Goal: Task Accomplishment & Management: Use online tool/utility

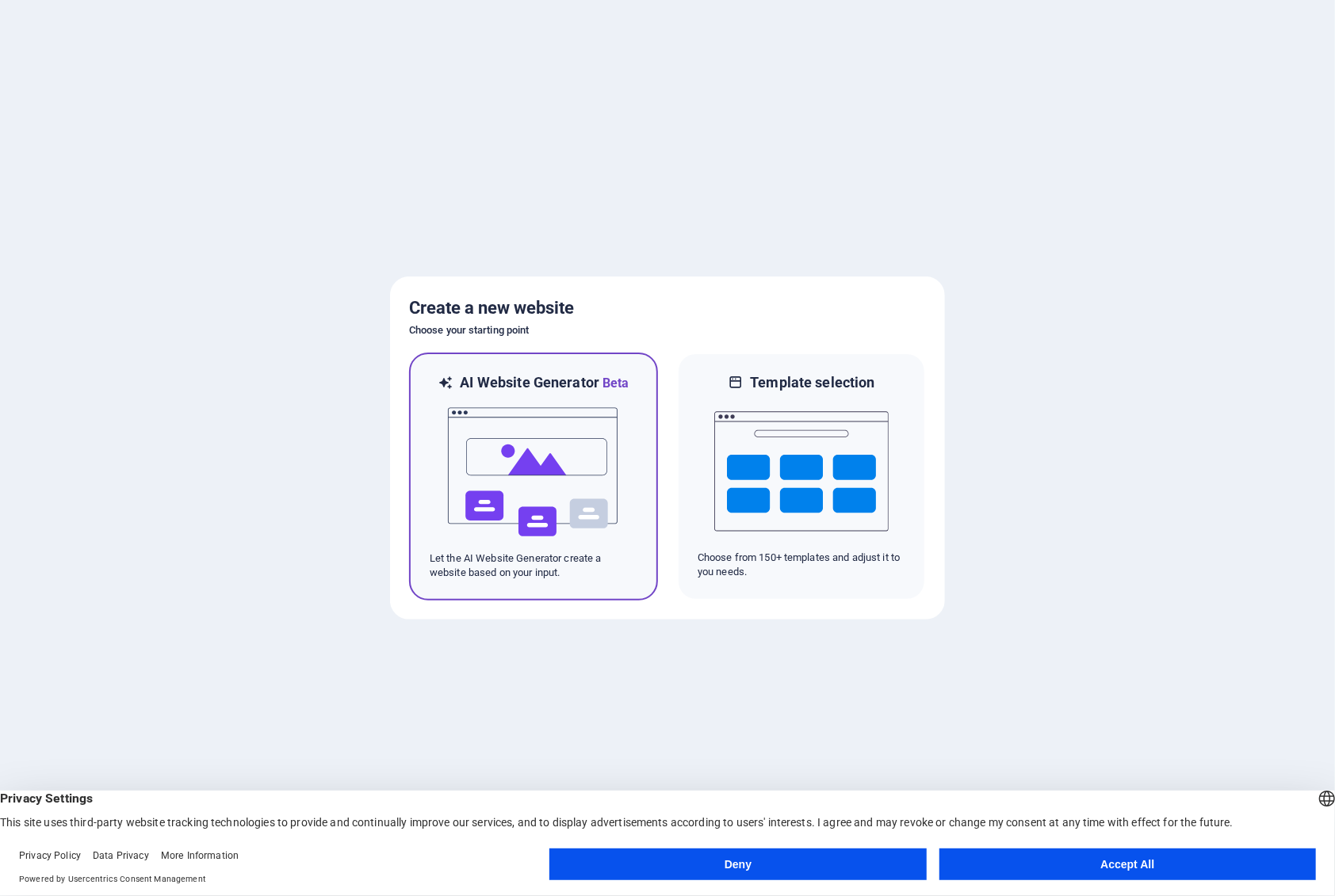
click at [525, 437] on img at bounding box center [533, 472] width 175 height 159
click at [1137, 861] on button "Accept All" at bounding box center [1126, 865] width 376 height 32
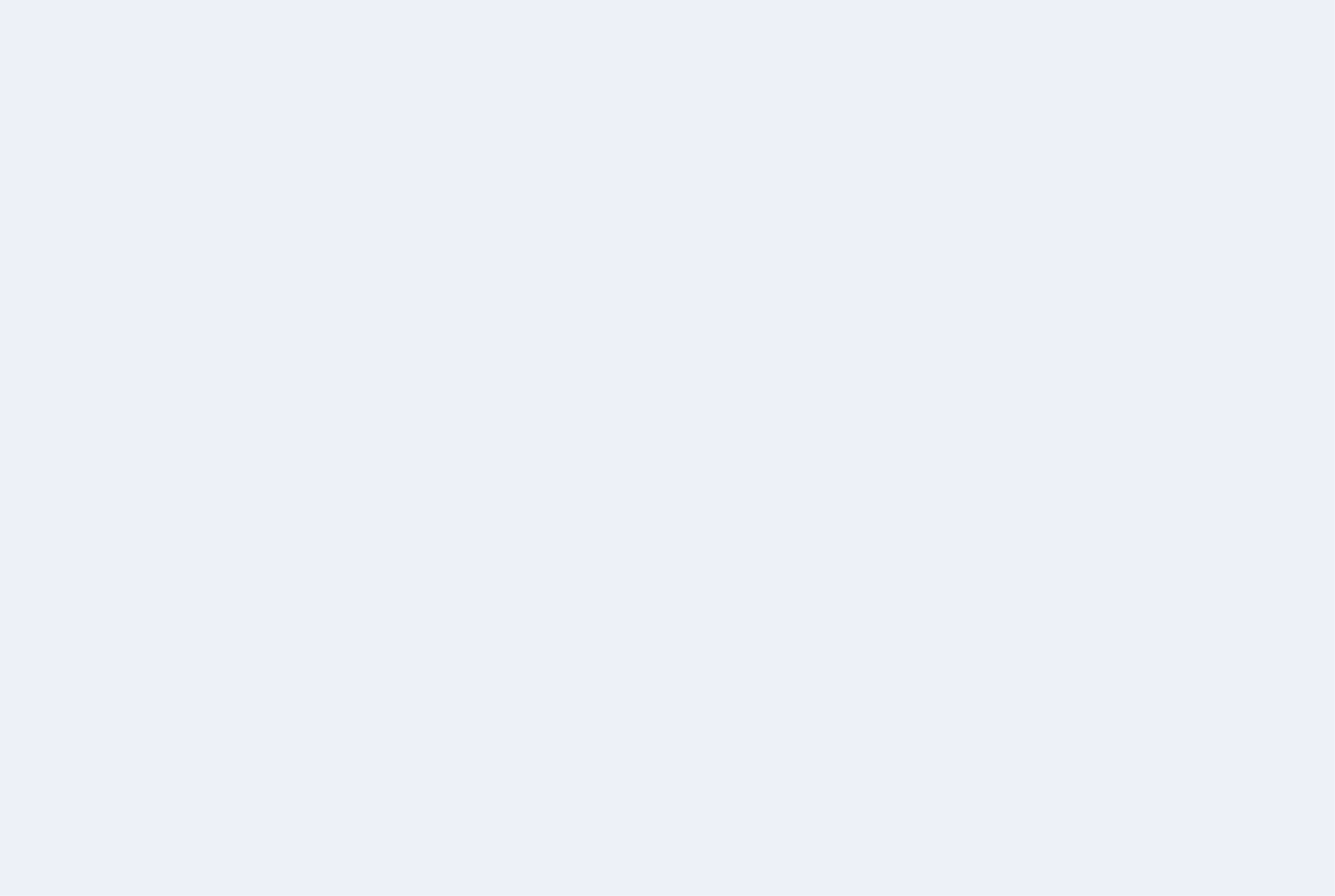
click at [1058, 292] on div at bounding box center [668, 448] width 1335 height 896
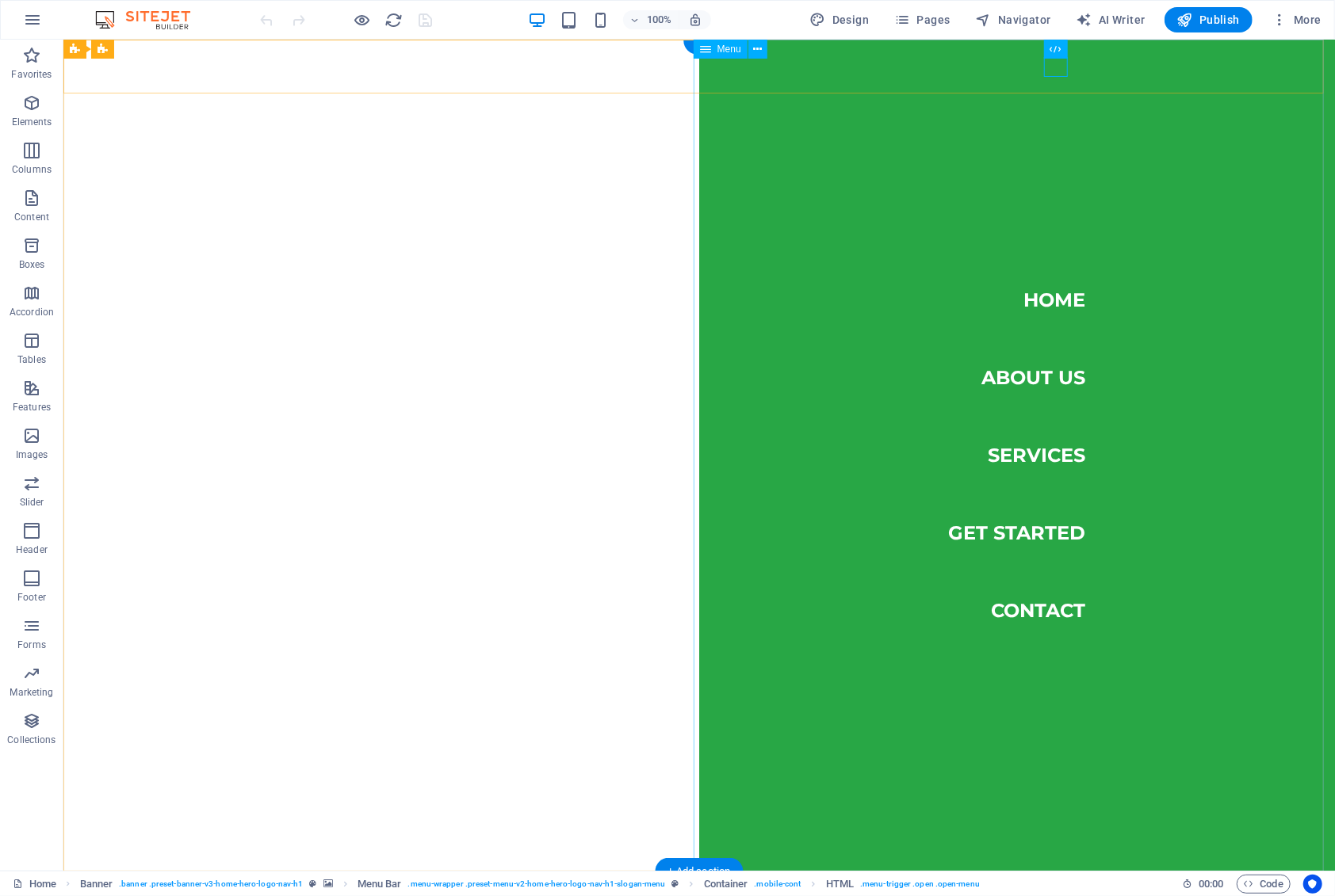
click at [1019, 605] on nav "Home About Us Services Get Started Contact" at bounding box center [1016, 454] width 636 height 831
click at [1016, 616] on nav "Home About Us Services Get Started Contact" at bounding box center [1016, 454] width 636 height 831
click at [1042, 607] on nav "Home About Us Services Get Started Contact" at bounding box center [1016, 454] width 636 height 831
click at [1025, 506] on nav "Home About Us Services Get Started Contact" at bounding box center [1016, 454] width 636 height 831
click at [37, 538] on icon "button" at bounding box center [31, 531] width 19 height 19
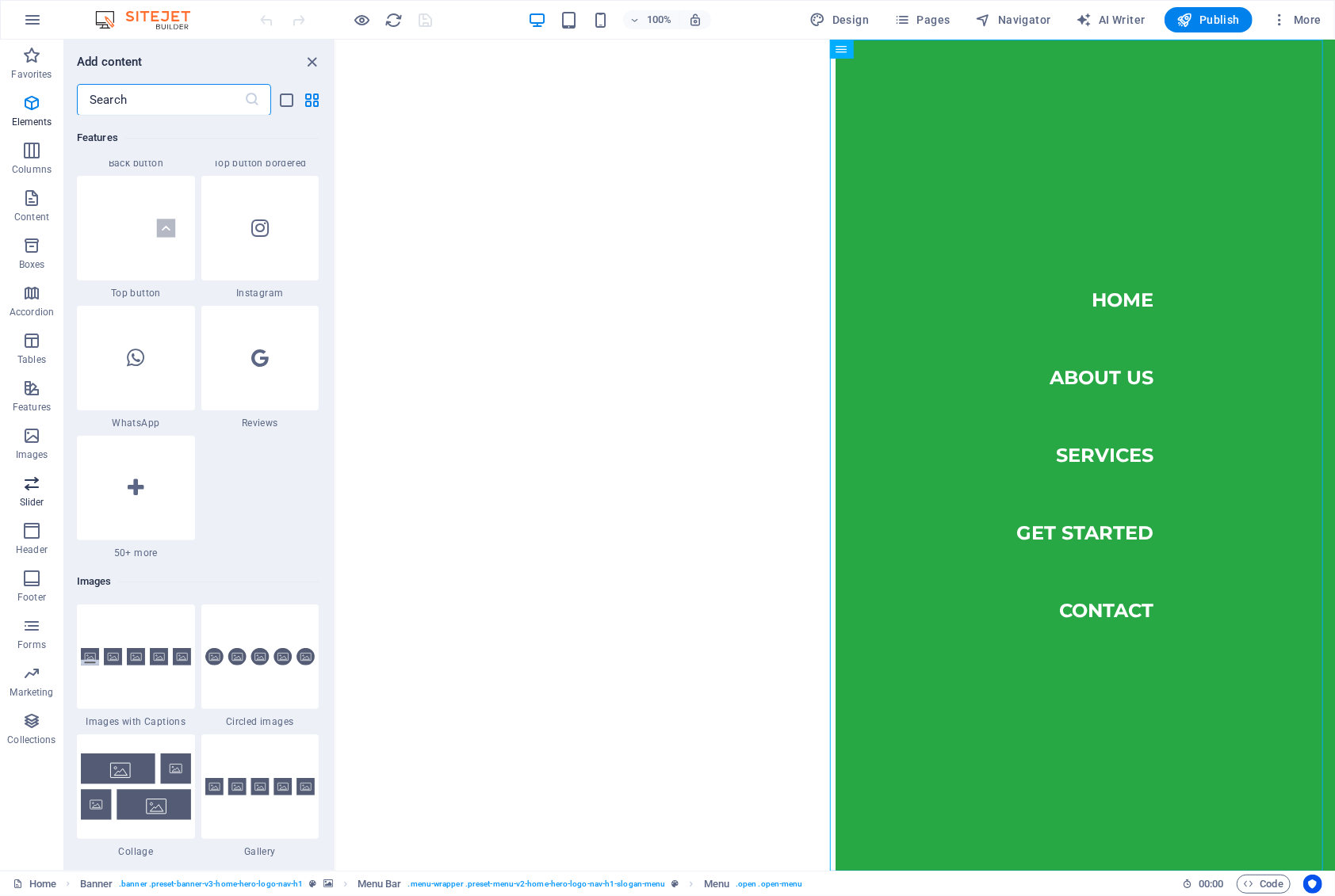
scroll to position [9542, 0]
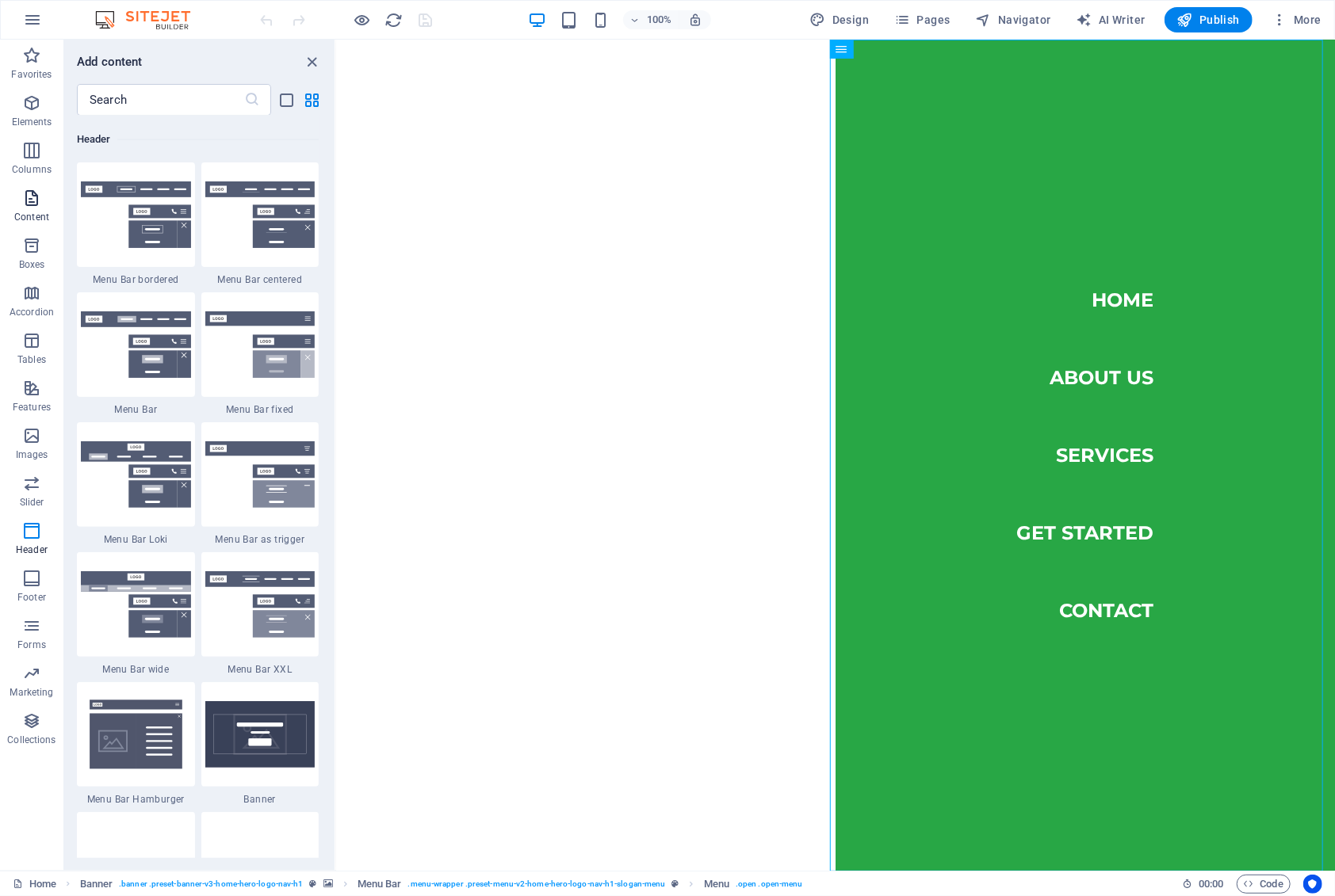
click at [45, 218] on p "Content" at bounding box center [31, 217] width 35 height 13
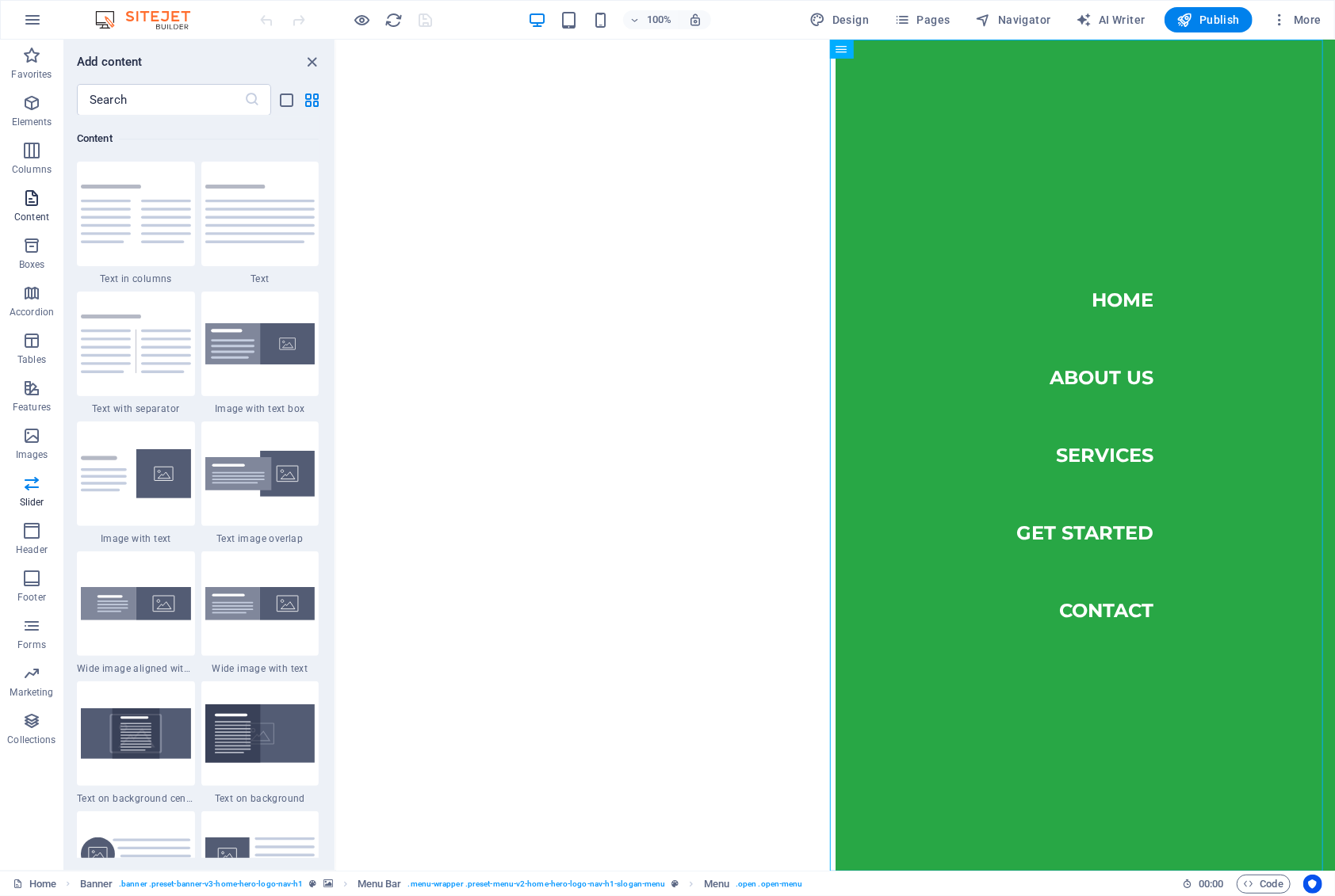
scroll to position [2772, 0]
click at [21, 769] on div "Favorites Elements Columns Content Boxes Accordion Tables Features Images Slide…" at bounding box center [32, 455] width 64 height 831
click at [27, 155] on icon "button" at bounding box center [31, 150] width 19 height 19
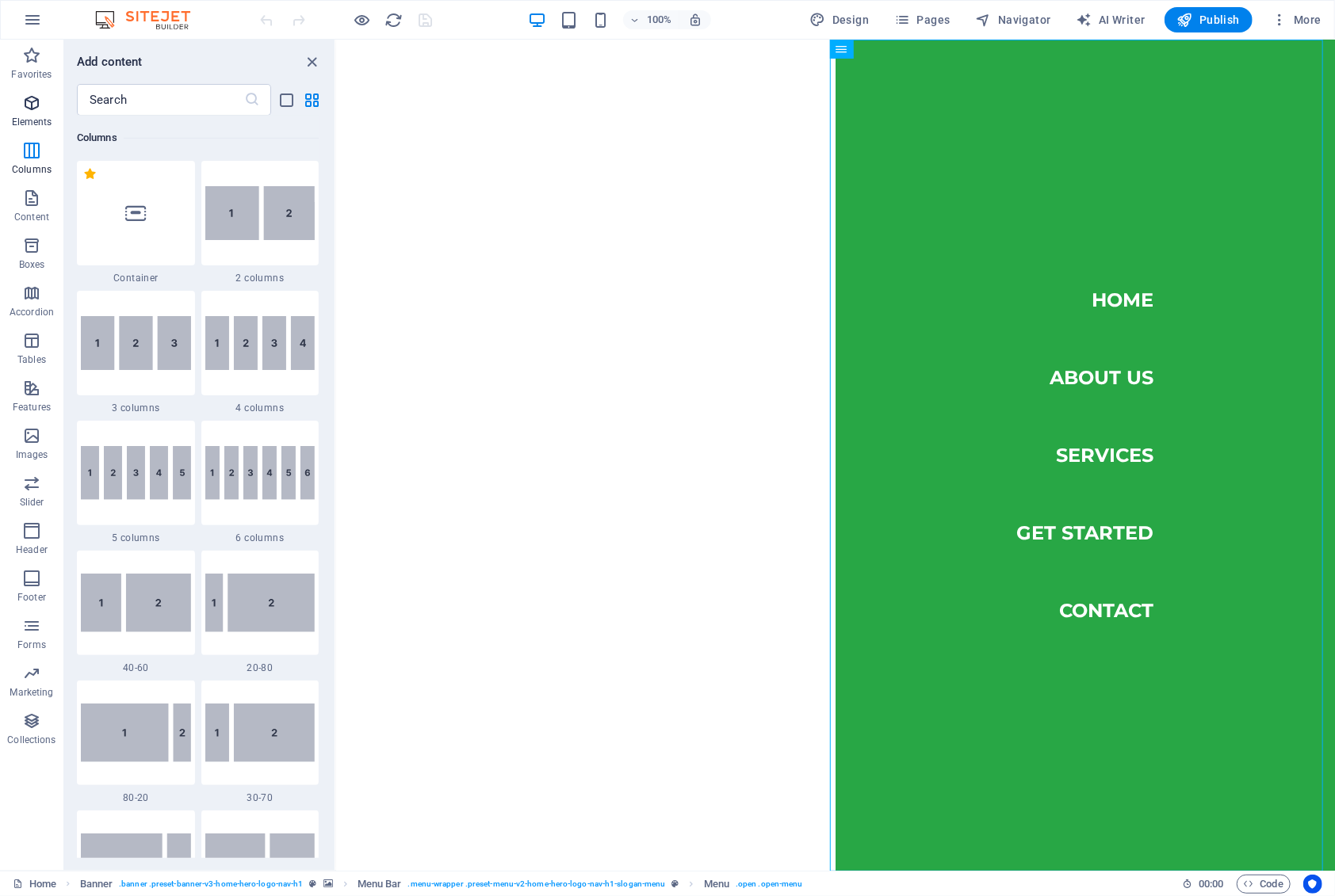
click at [25, 112] on icon "button" at bounding box center [31, 103] width 19 height 19
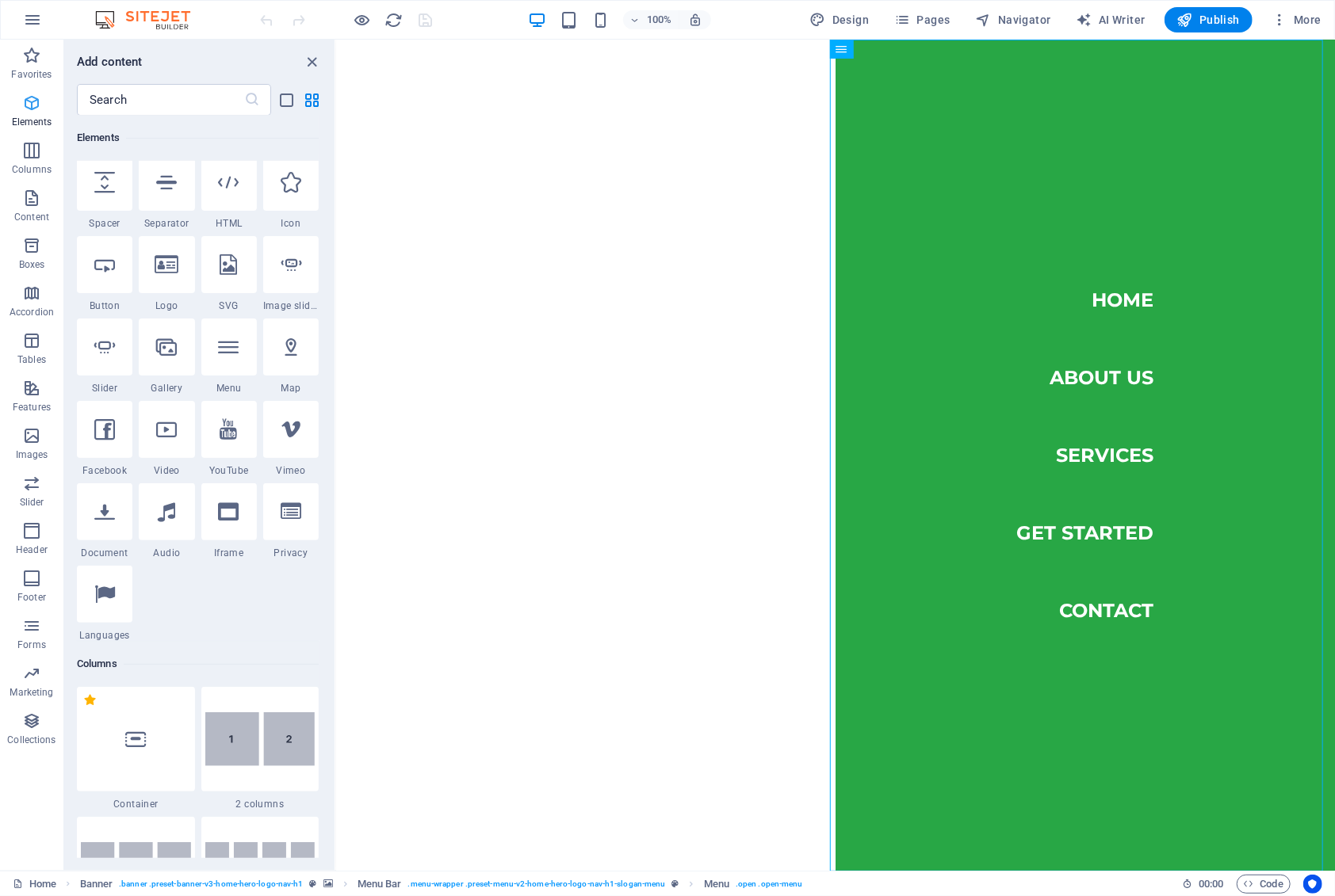
scroll to position [169, 0]
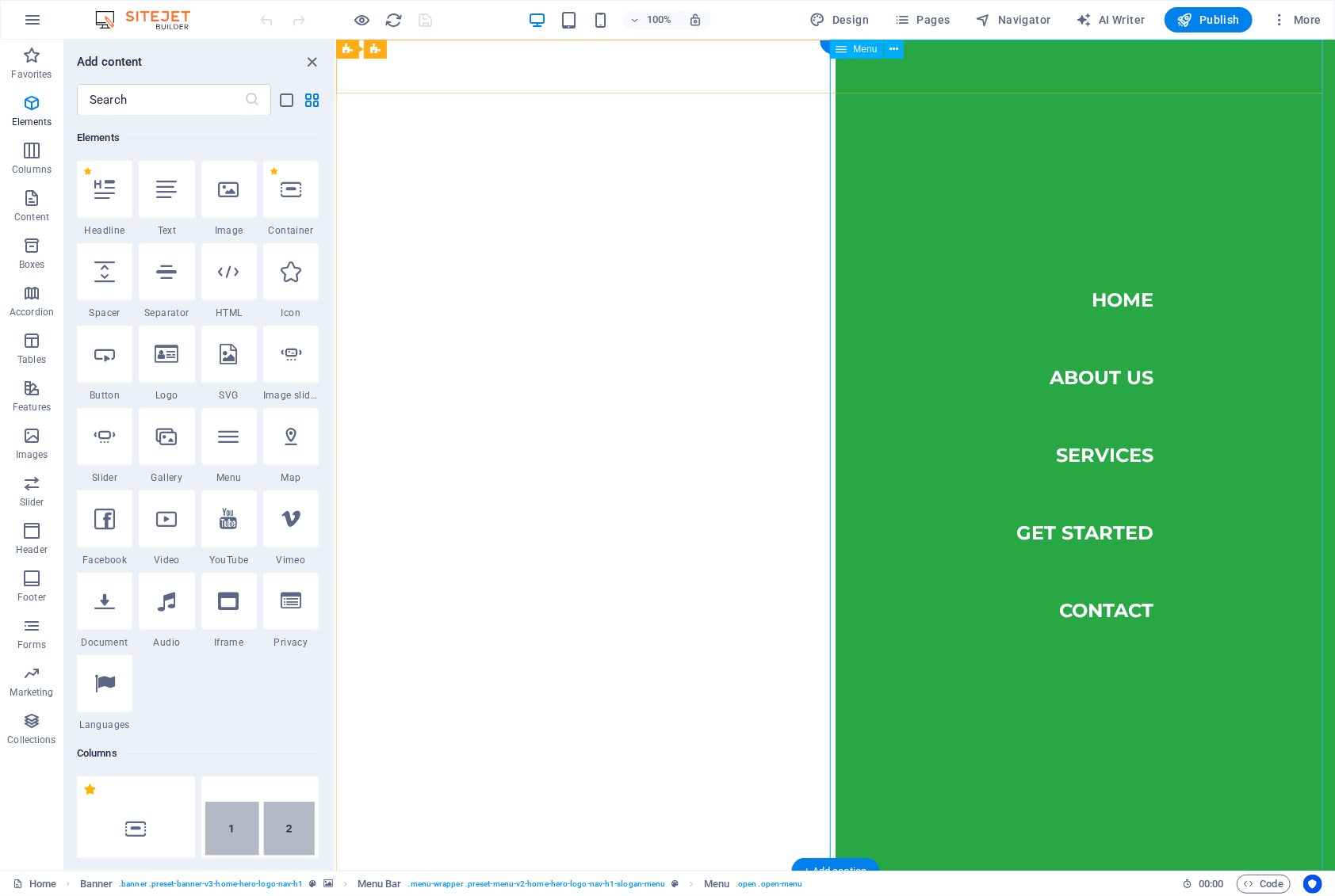
click at [1096, 618] on nav "Home About Us Services Get Started Contact" at bounding box center [1084, 454] width 499 height 831
click at [1109, 614] on nav "Home About Us Services Get Started Contact" at bounding box center [1084, 454] width 499 height 831
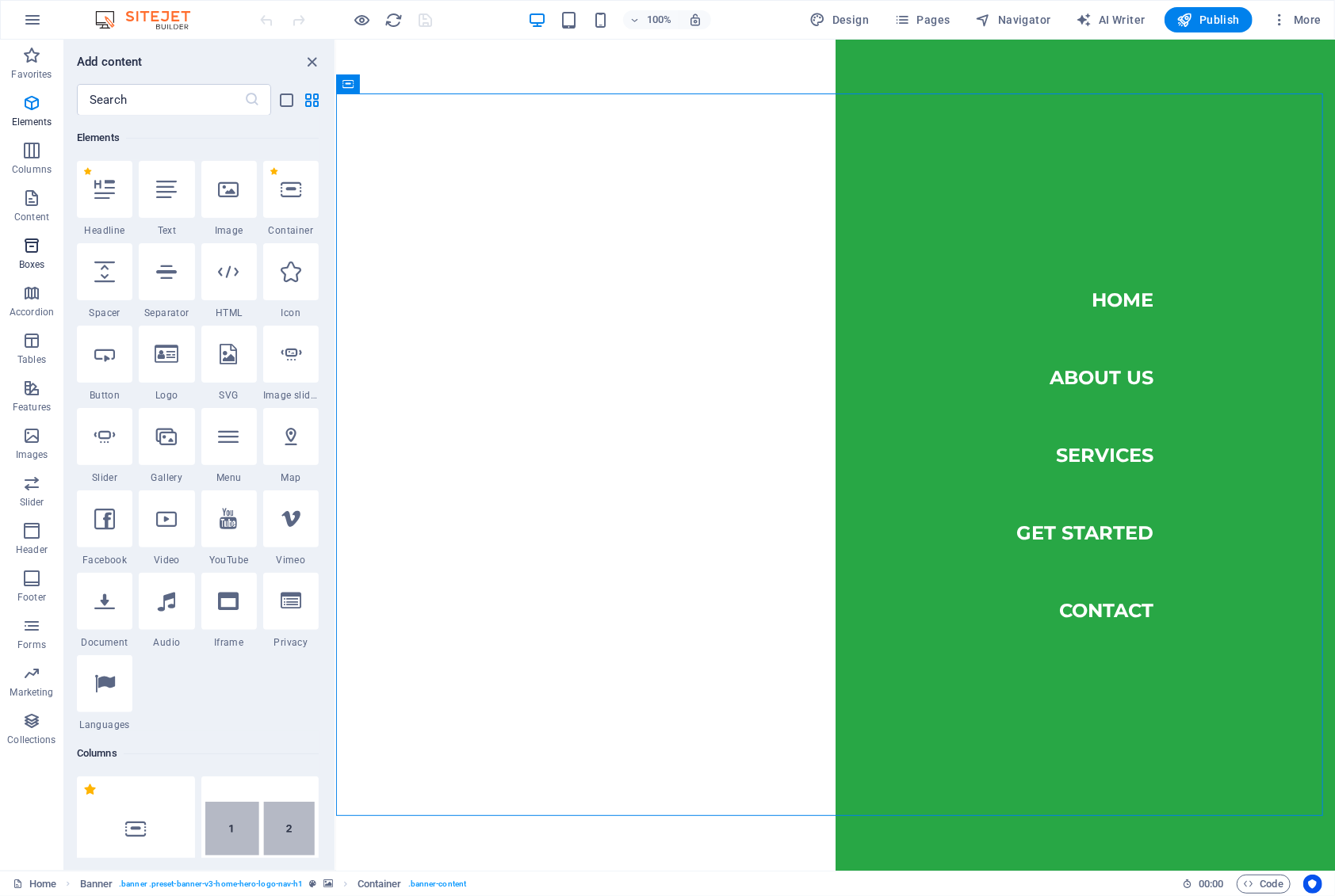
click at [24, 245] on icon "button" at bounding box center [31, 245] width 19 height 19
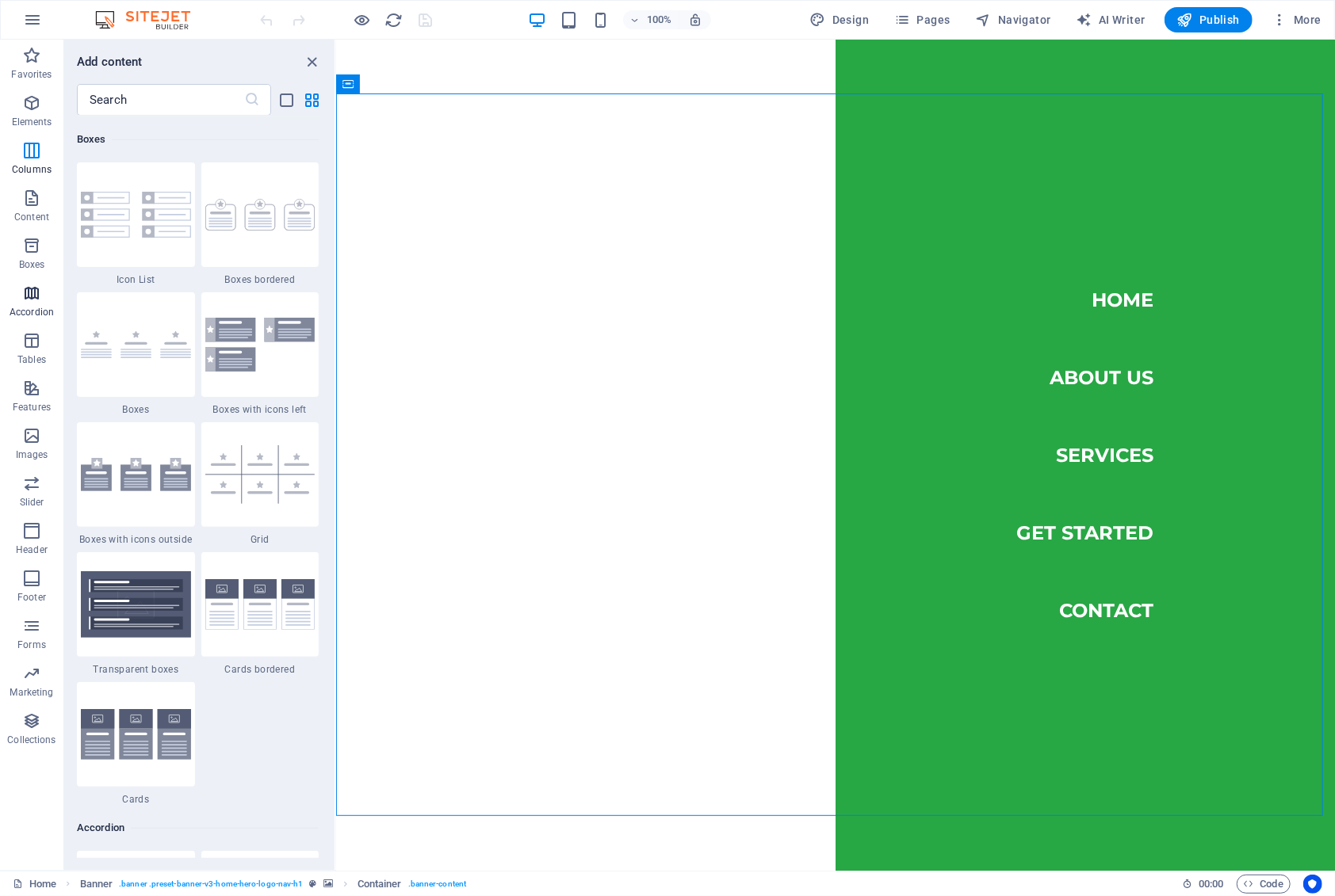
click at [39, 309] on p "Accordion" at bounding box center [32, 312] width 44 height 13
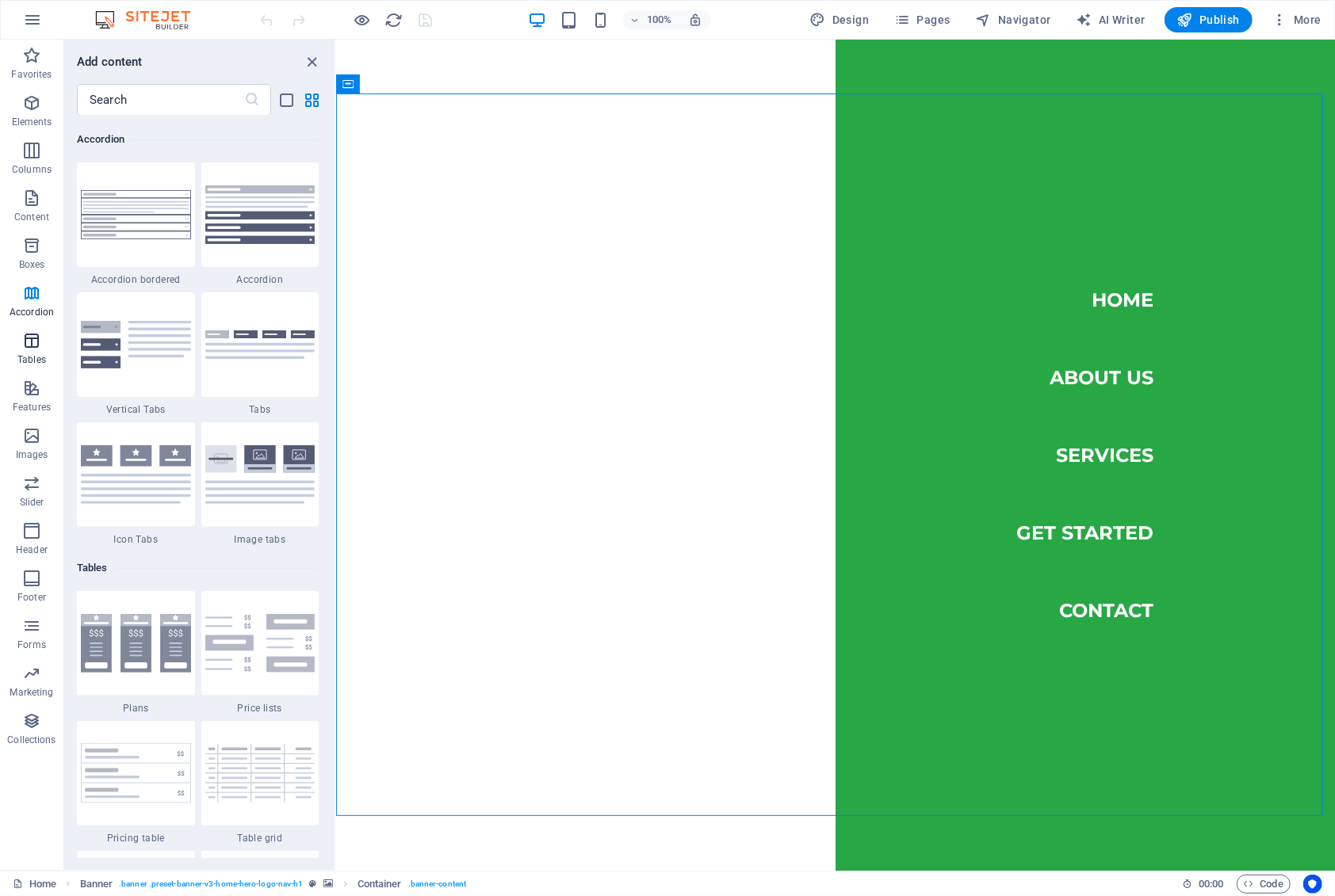
click at [30, 344] on icon "button" at bounding box center [31, 340] width 19 height 19
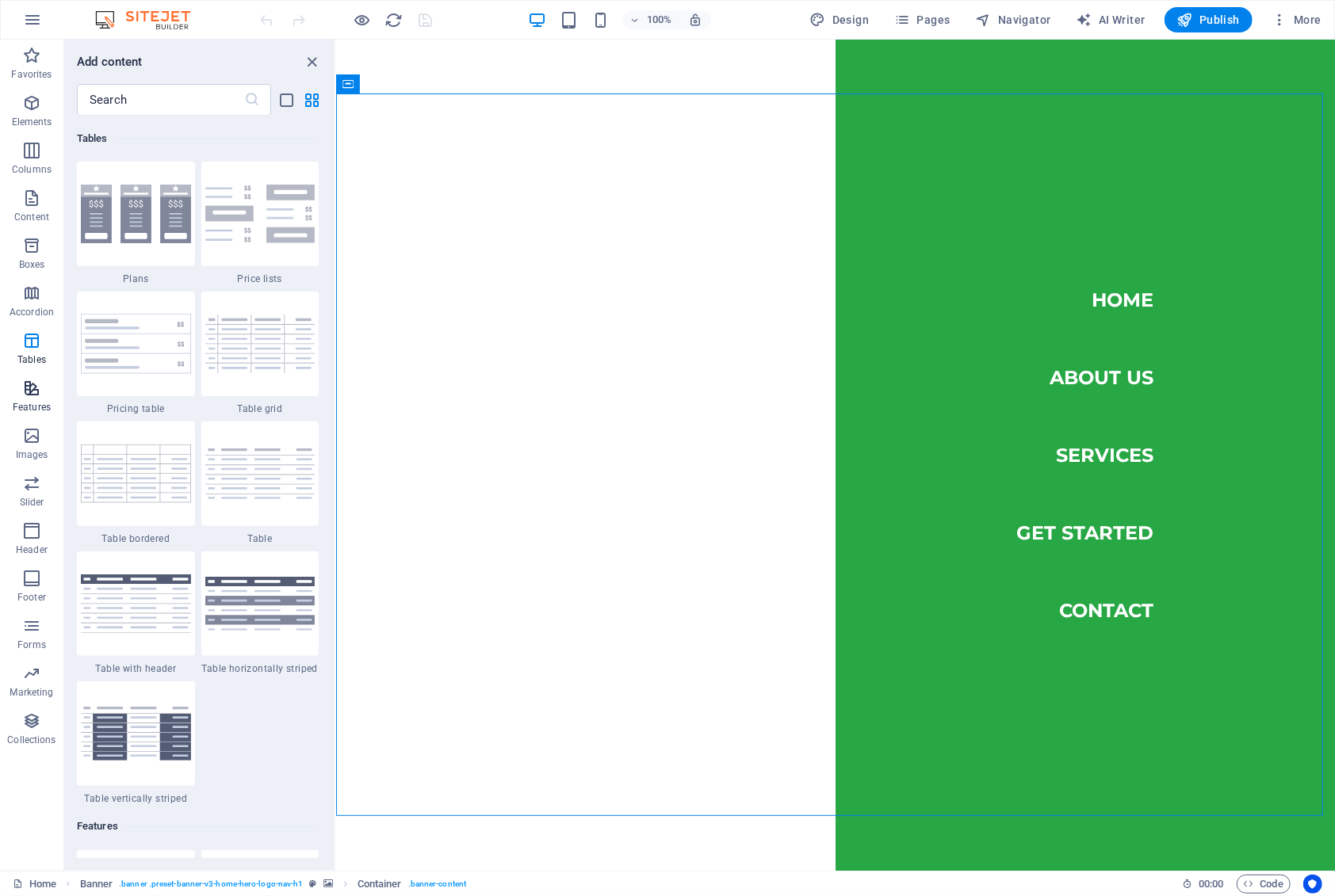
click at [45, 414] on span "Features" at bounding box center [32, 398] width 64 height 38
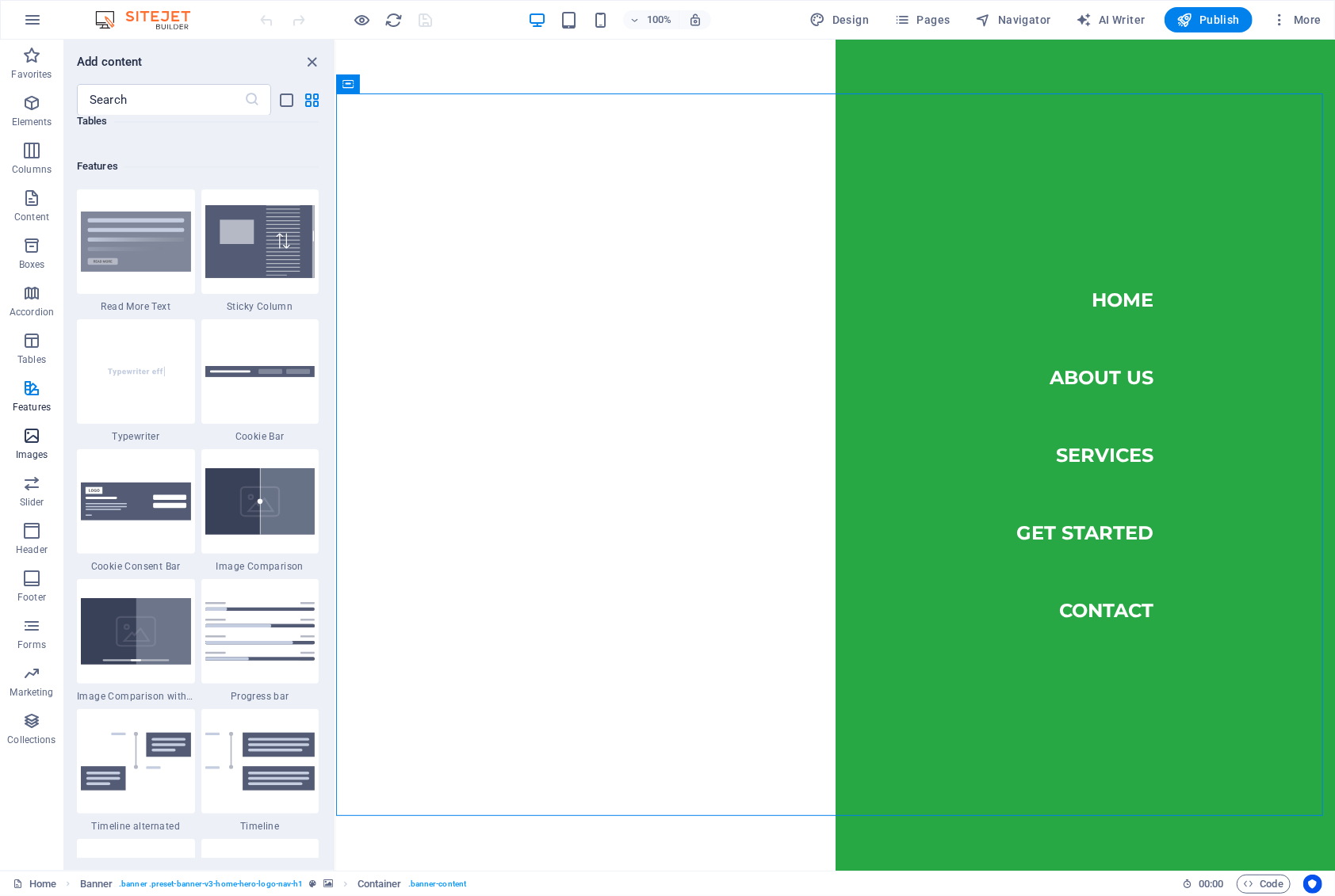
scroll to position [6176, 0]
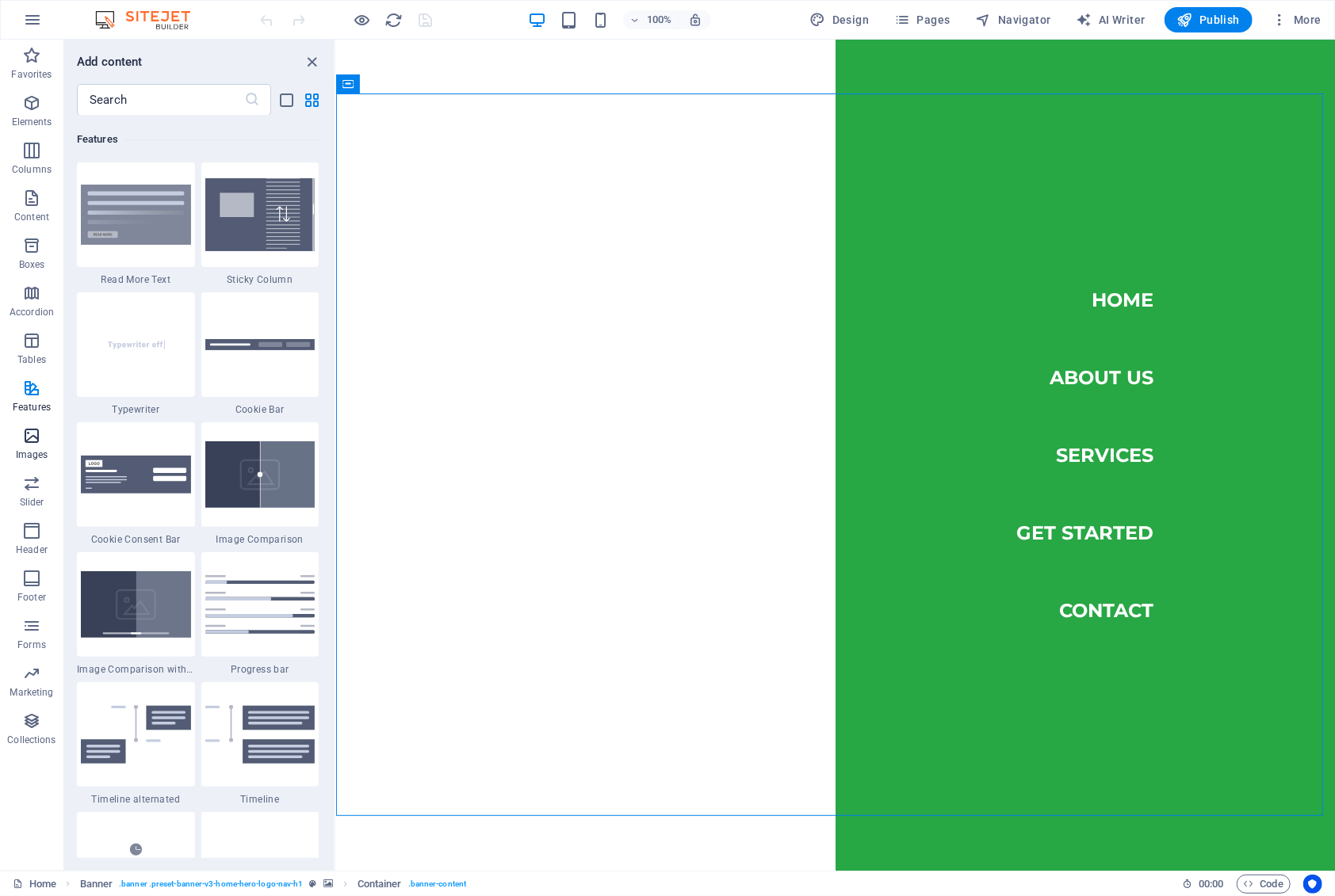
click at [29, 435] on icon "button" at bounding box center [31, 435] width 19 height 19
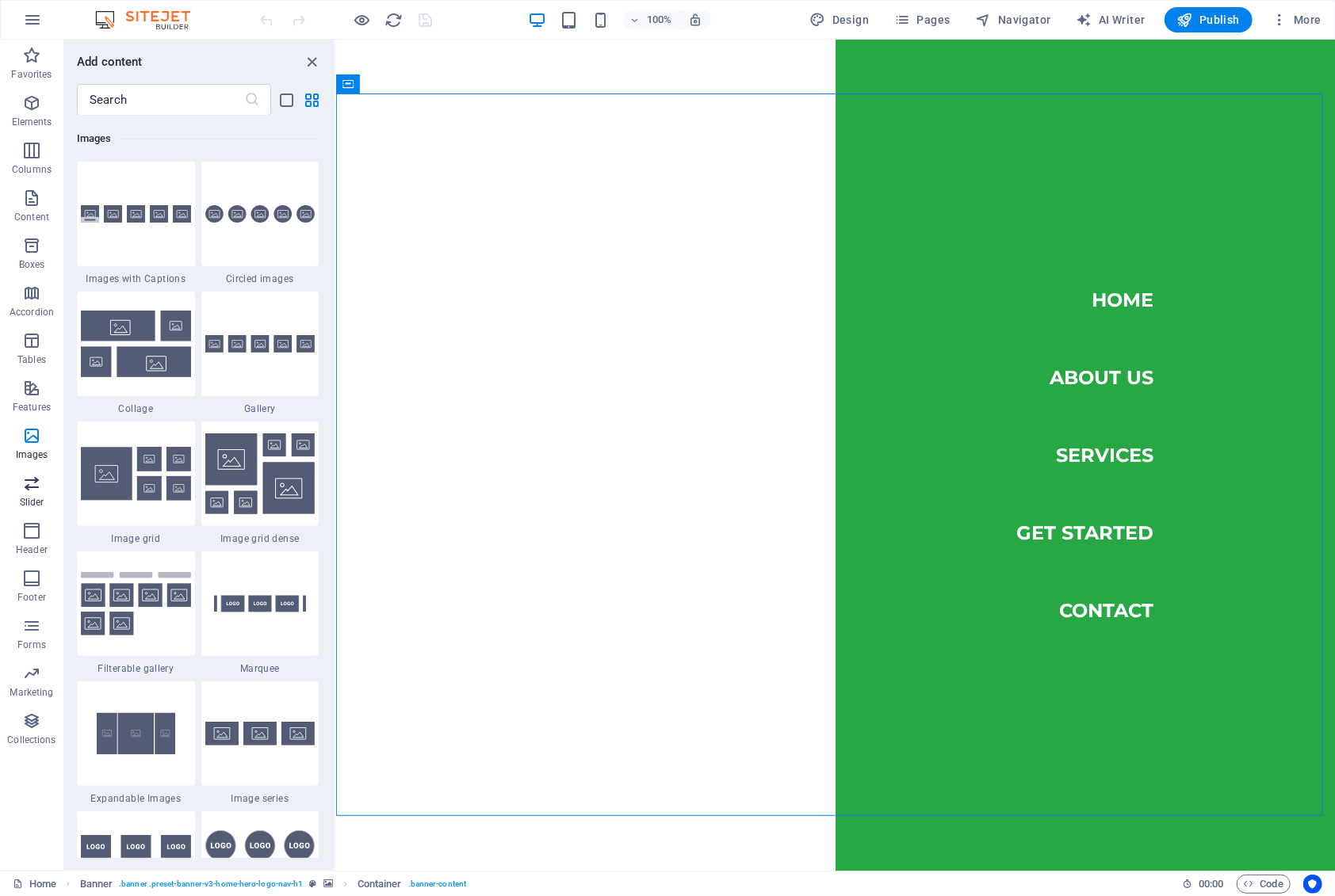
click at [26, 487] on icon "button" at bounding box center [31, 483] width 19 height 19
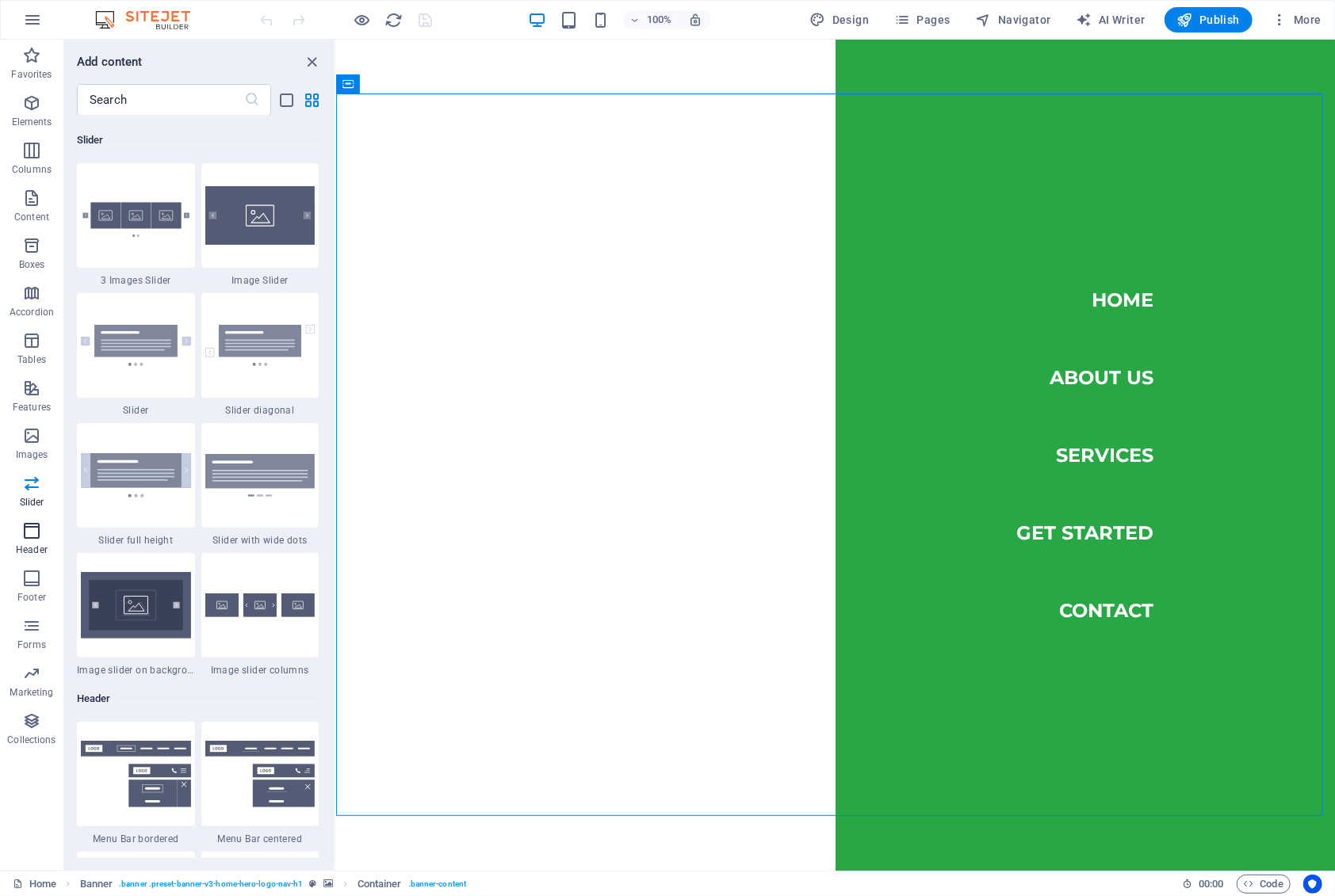
click at [26, 538] on icon "button" at bounding box center [31, 531] width 19 height 19
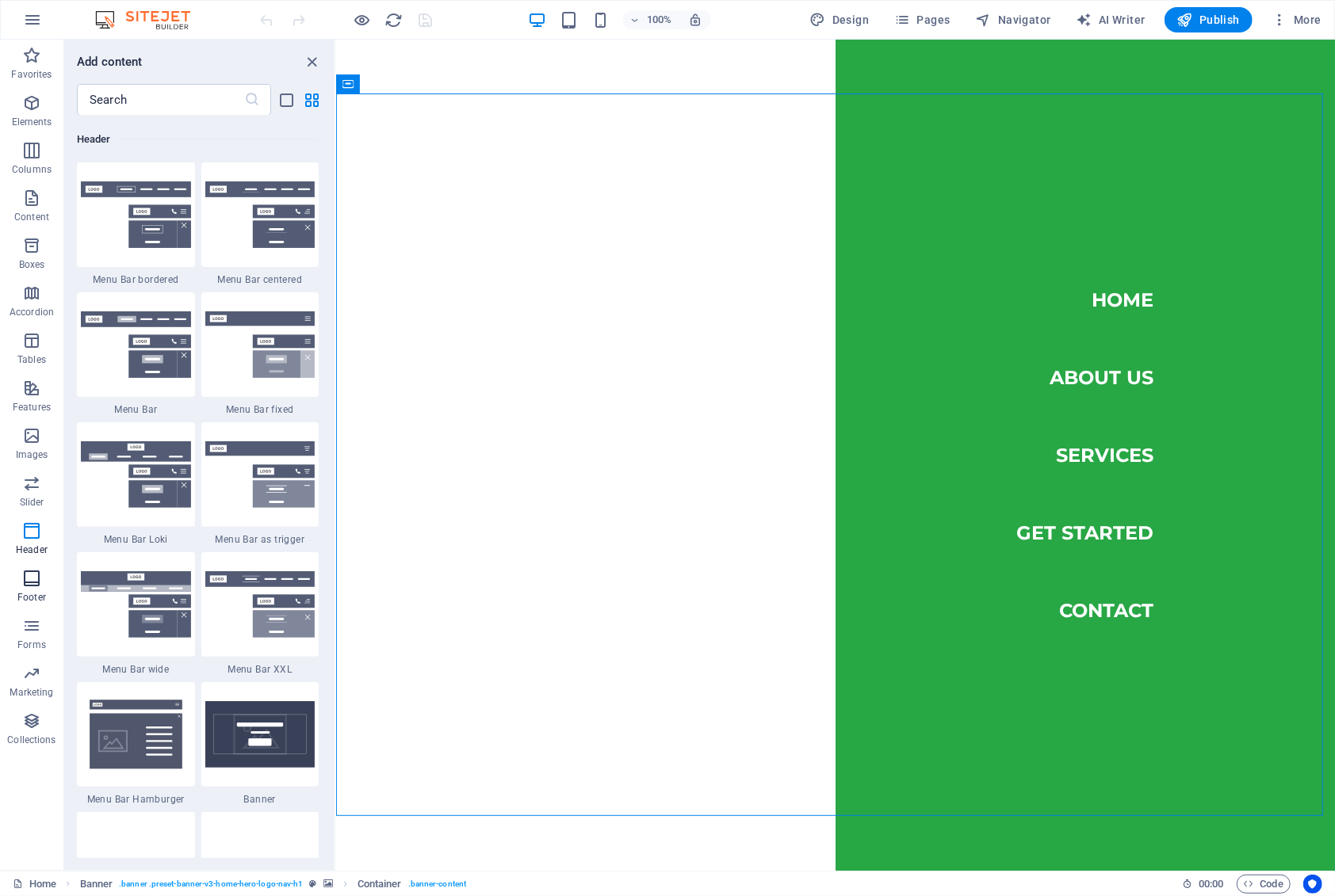
click at [29, 588] on span "Footer" at bounding box center [32, 588] width 64 height 38
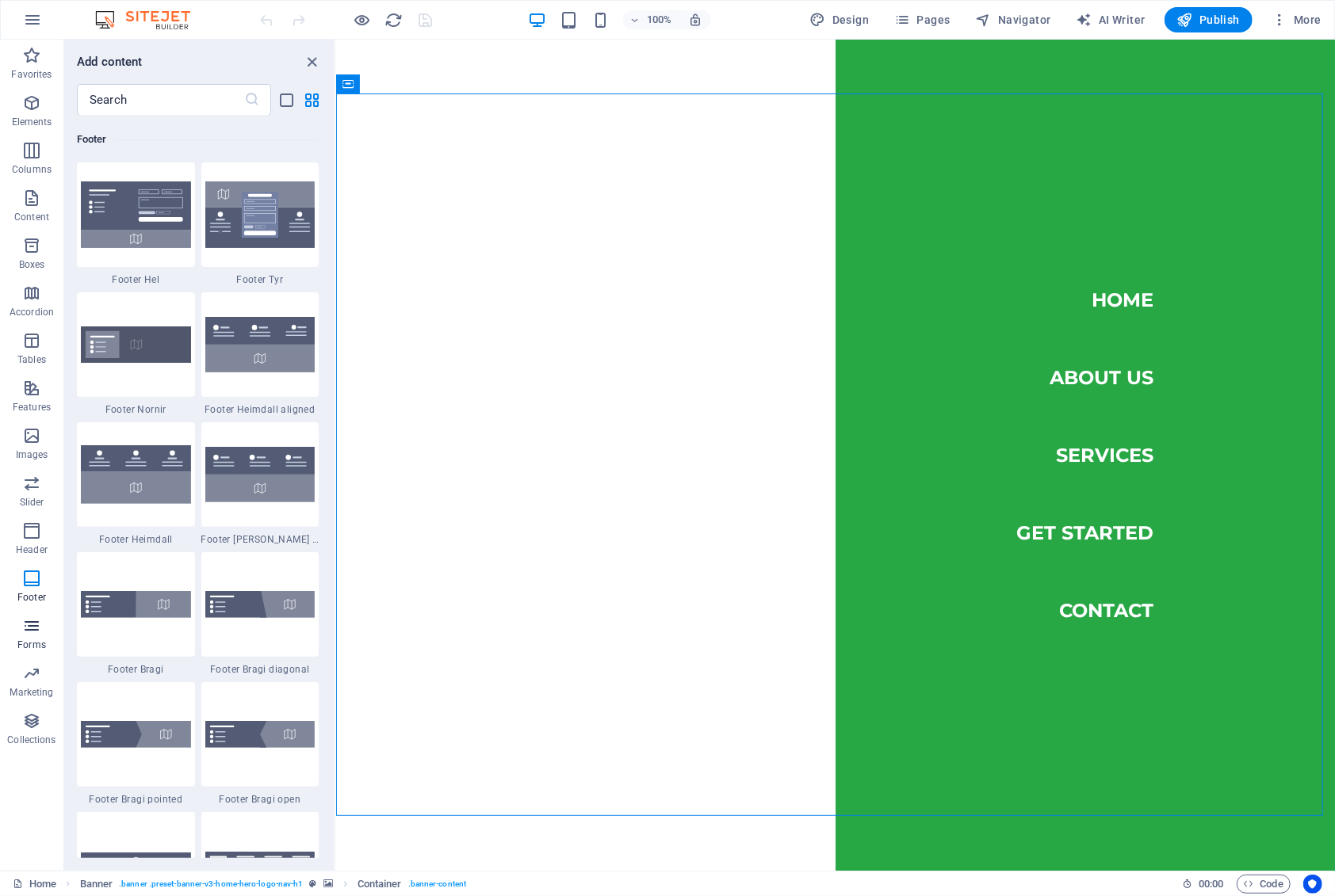
click at [25, 630] on icon "button" at bounding box center [31, 626] width 19 height 19
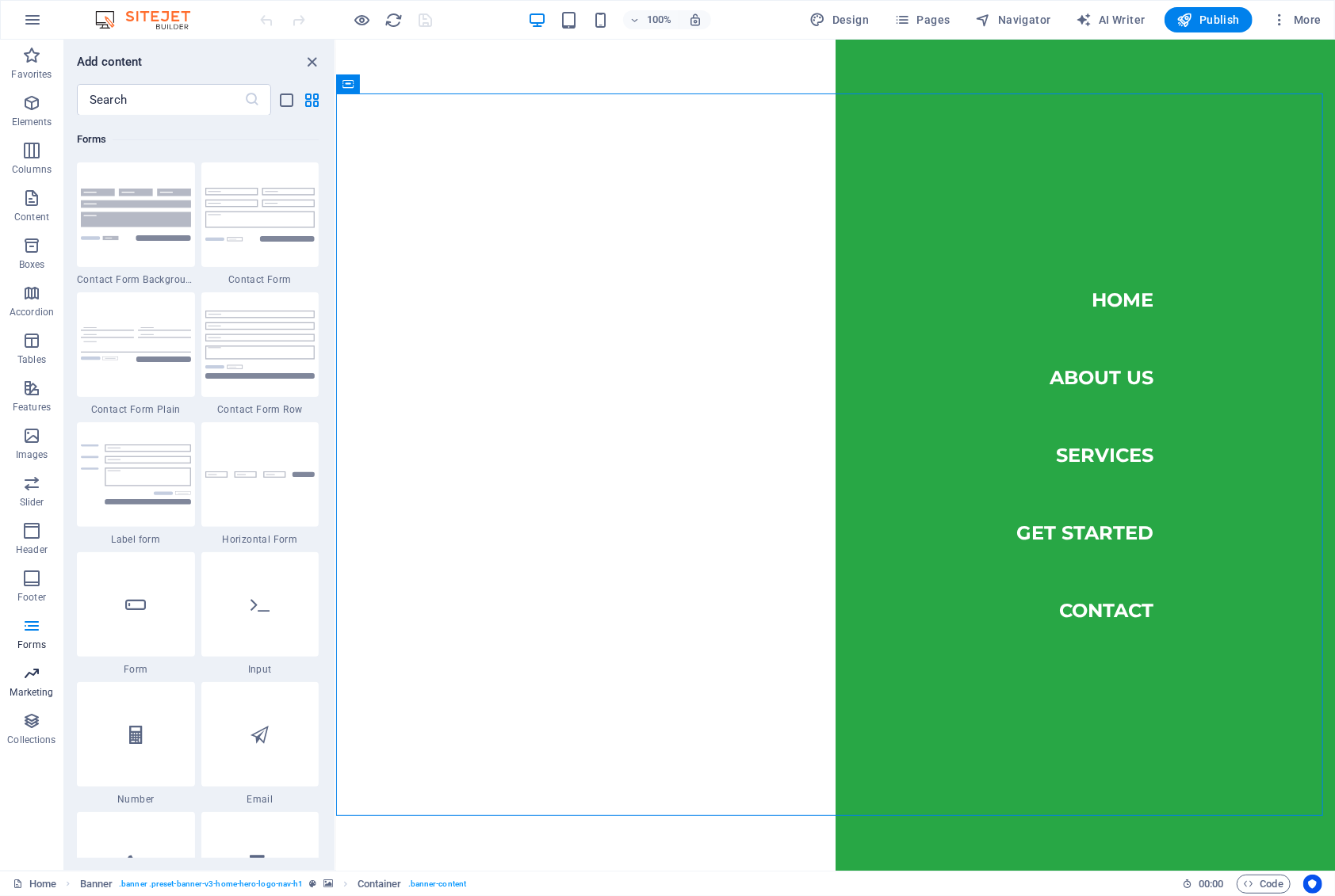
click at [27, 679] on icon "button" at bounding box center [31, 673] width 19 height 19
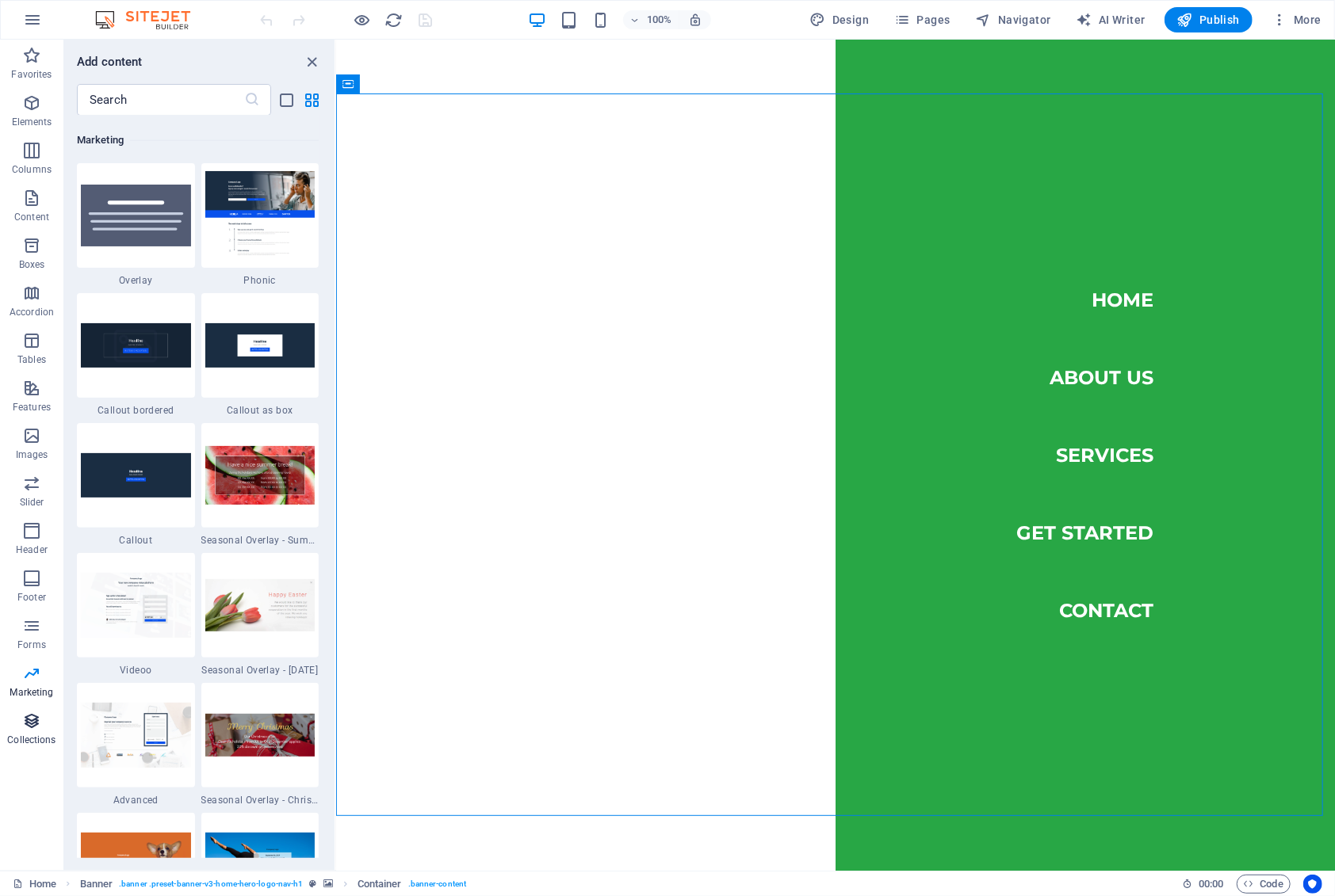
click at [29, 726] on icon "button" at bounding box center [31, 720] width 19 height 19
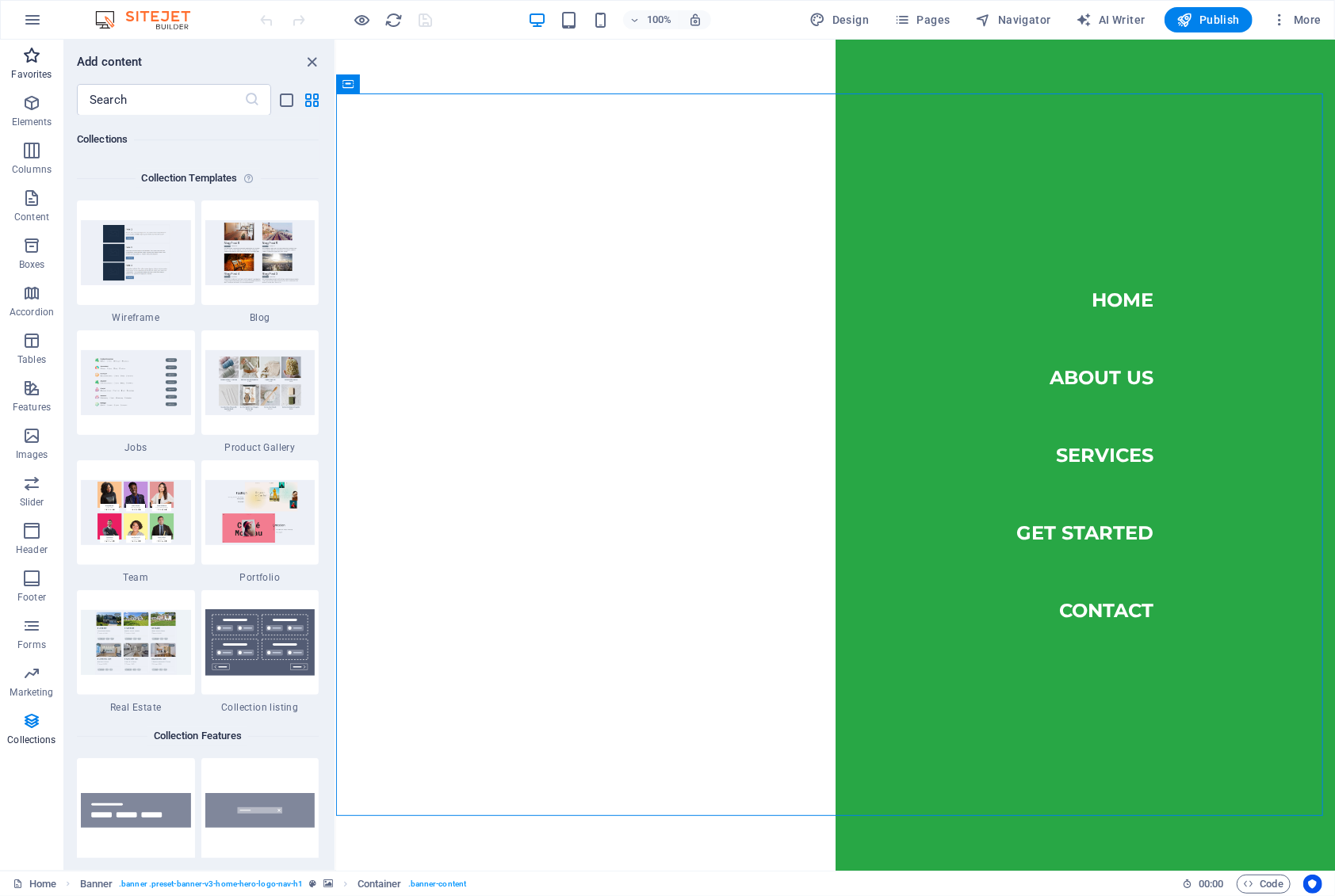
click at [18, 57] on span "Favorites" at bounding box center [32, 65] width 64 height 38
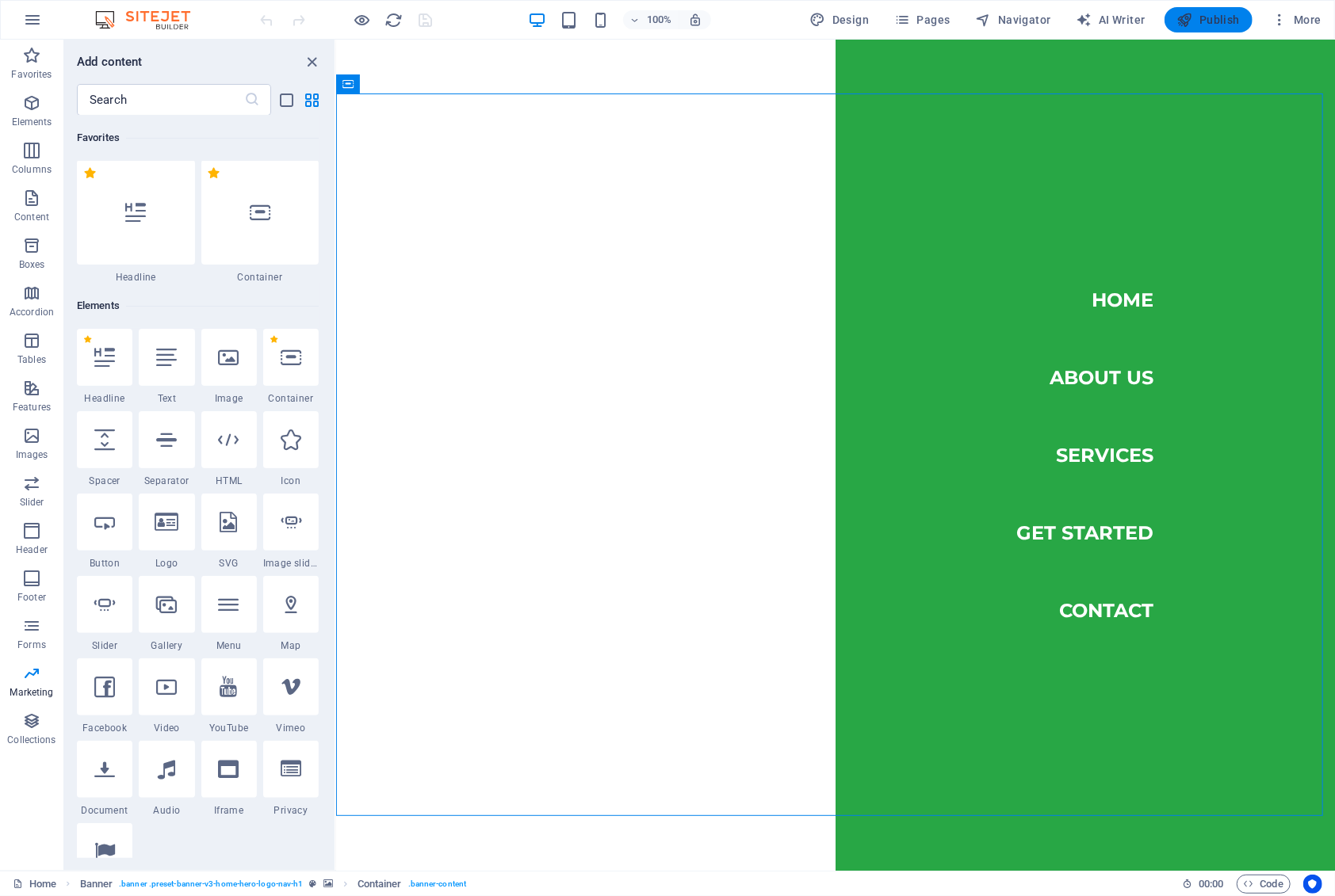
scroll to position [0, 0]
click at [1222, 13] on span "Publish" at bounding box center [1208, 20] width 63 height 16
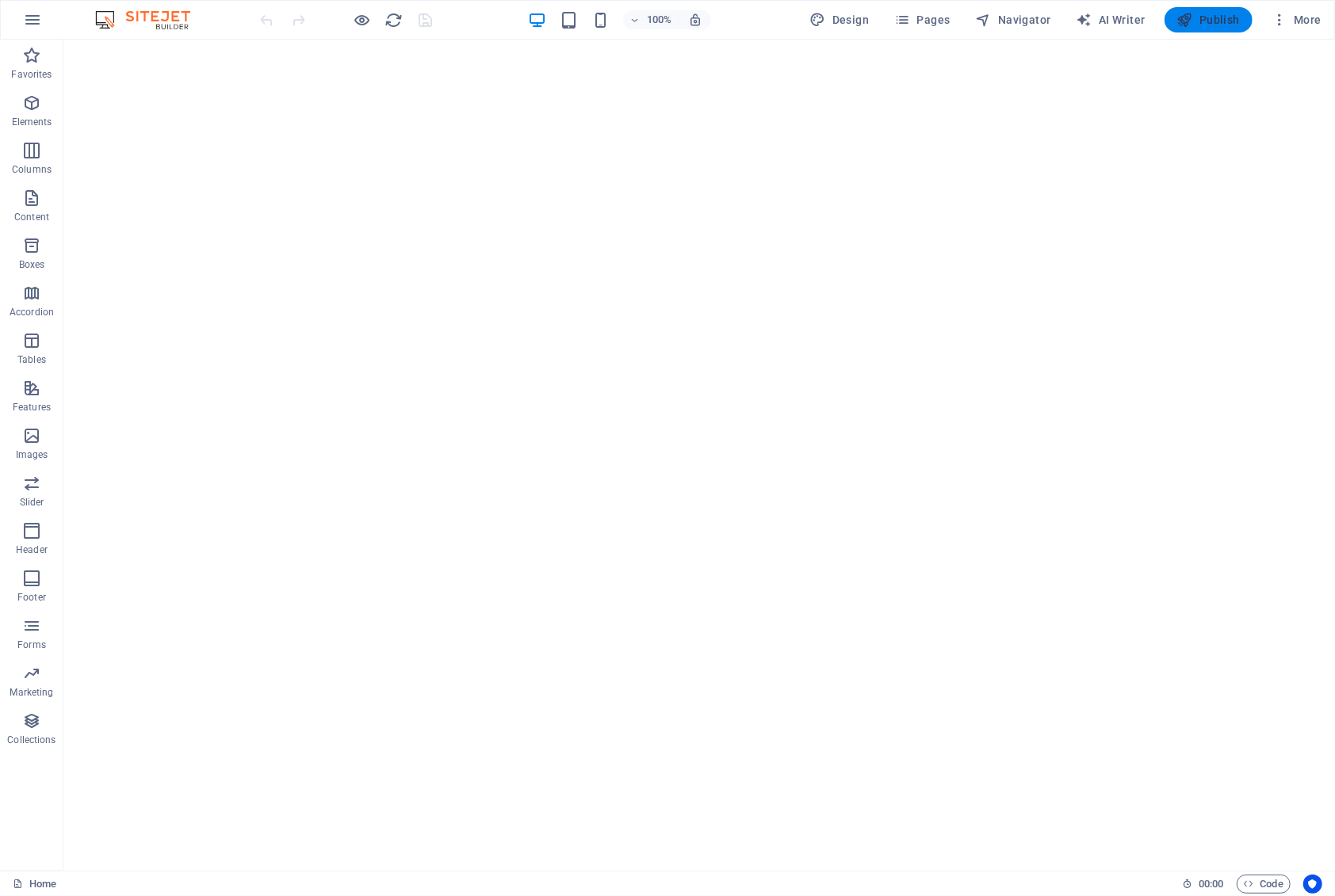
click at [1192, 19] on icon "button" at bounding box center [1185, 20] width 16 height 16
